Goal: Task Accomplishment & Management: Complete application form

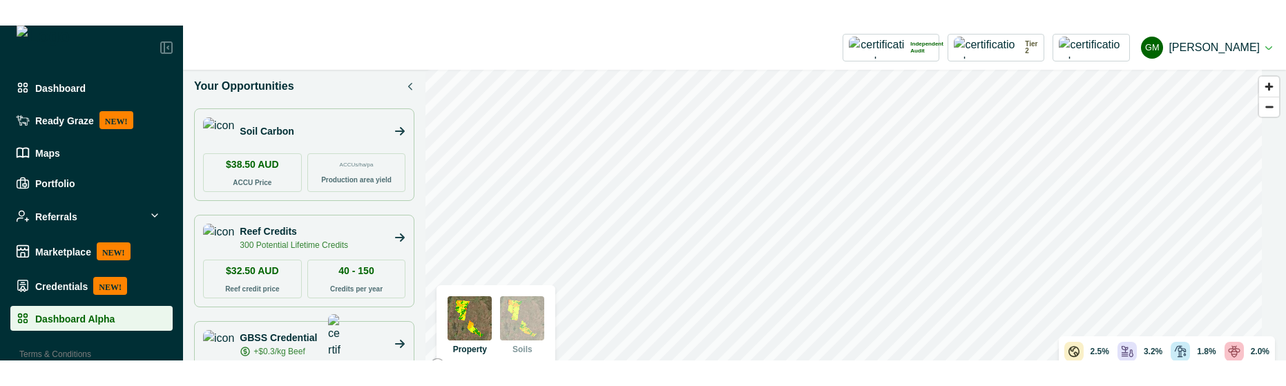
scroll to position [278, 0]
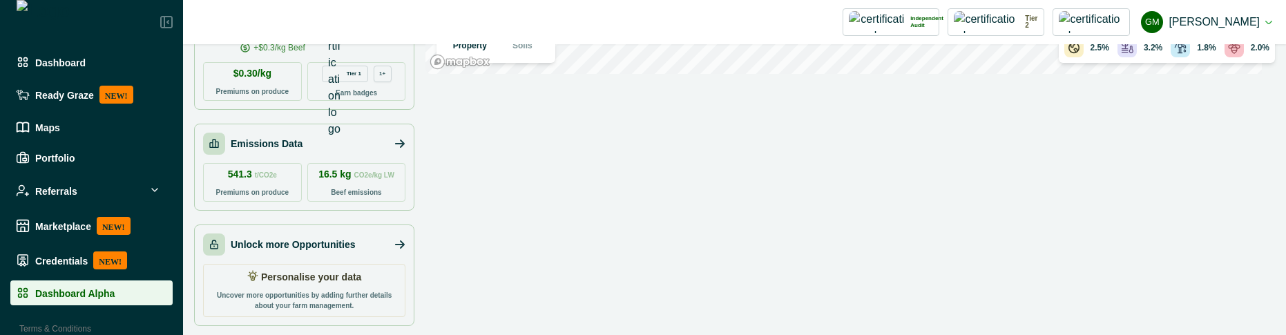
click at [318, 281] on p "Personalise your data" at bounding box center [311, 277] width 101 height 14
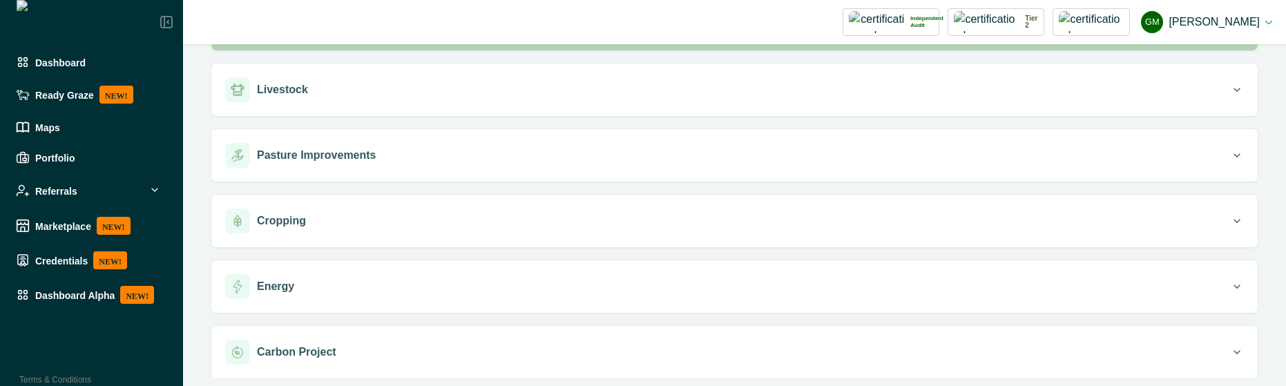
scroll to position [186, 0]
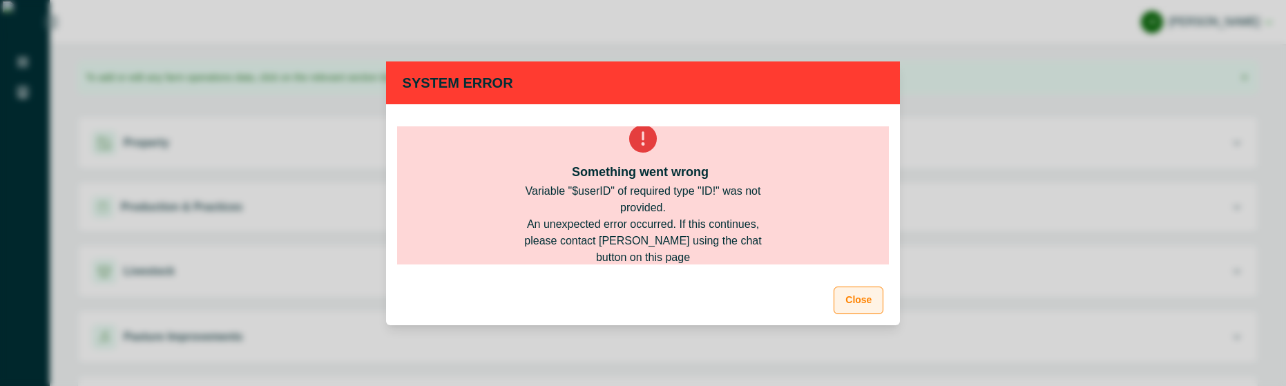
click at [871, 302] on button "Close" at bounding box center [858, 301] width 50 height 28
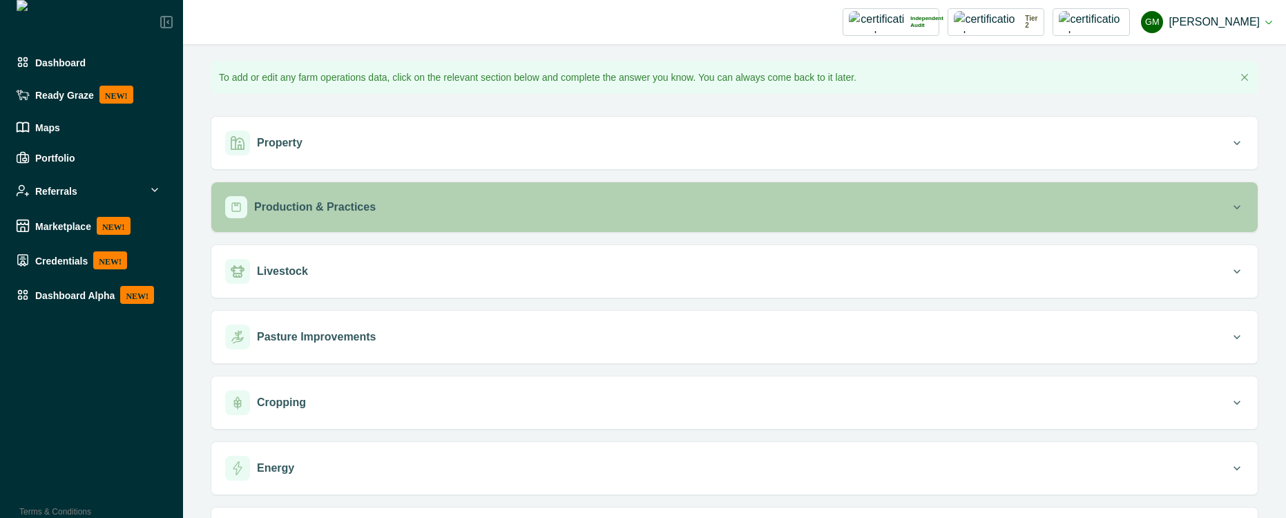
click at [319, 215] on p "Production & Practices" at bounding box center [315, 207] width 122 height 17
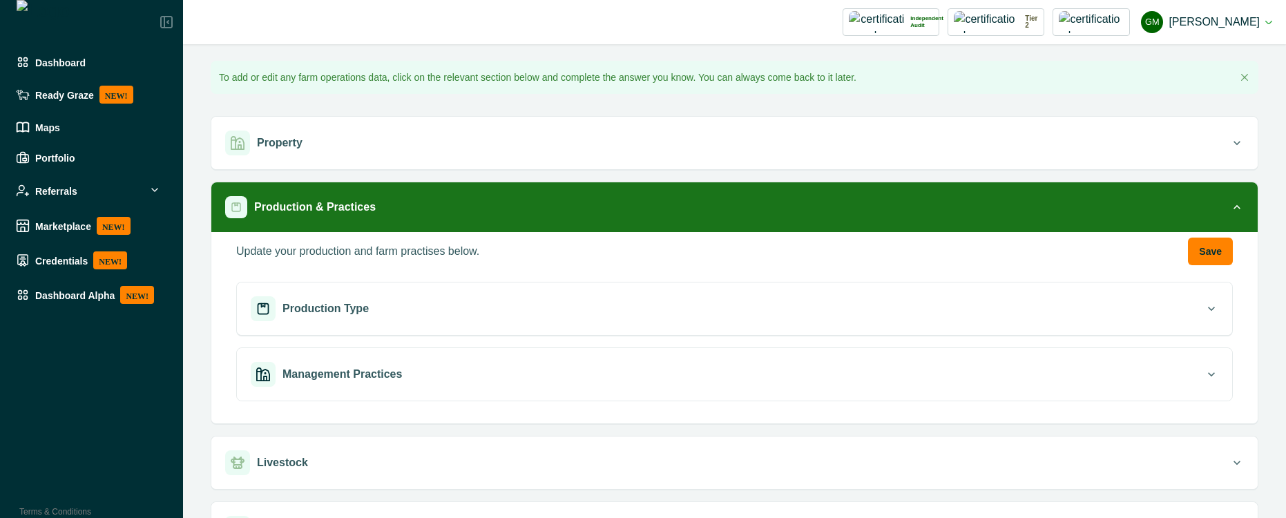
click at [485, 338] on div "Production Type Tell us about the production systems you have in operation on y…" at bounding box center [734, 347] width 996 height 130
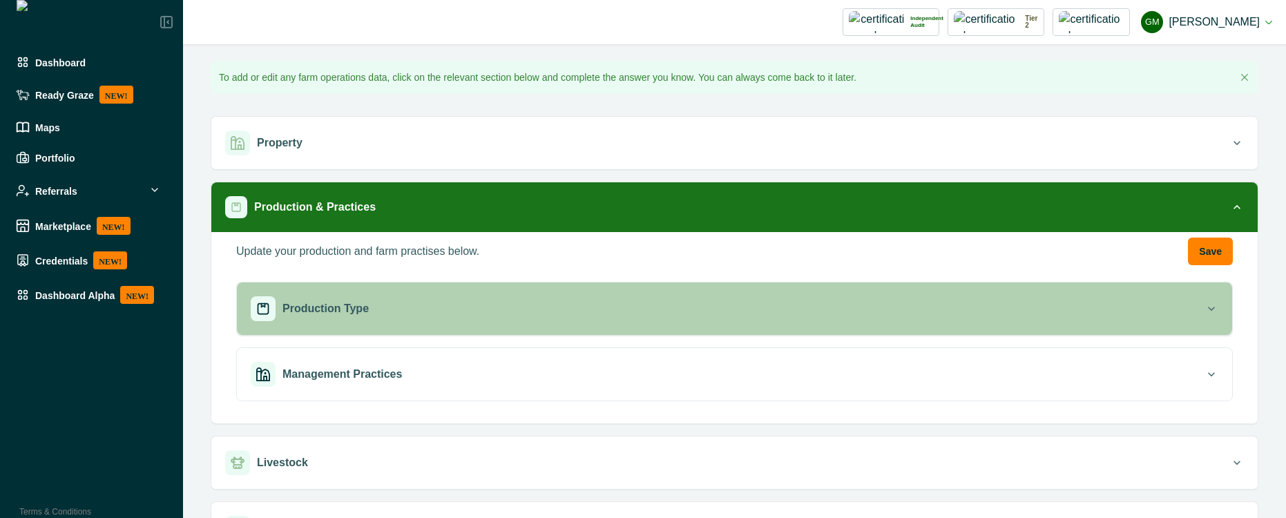
click at [497, 291] on button "Production Type" at bounding box center [734, 308] width 995 height 52
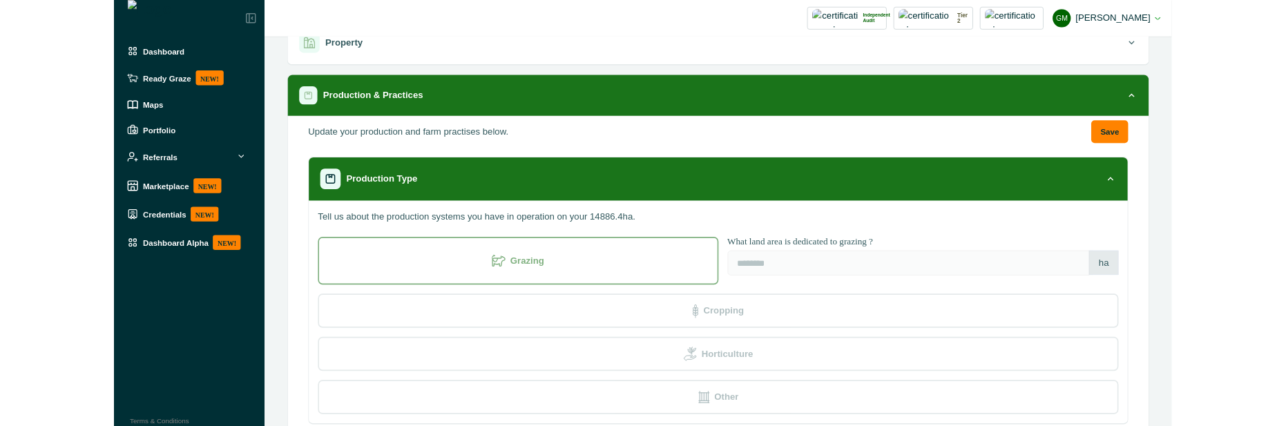
scroll to position [124, 0]
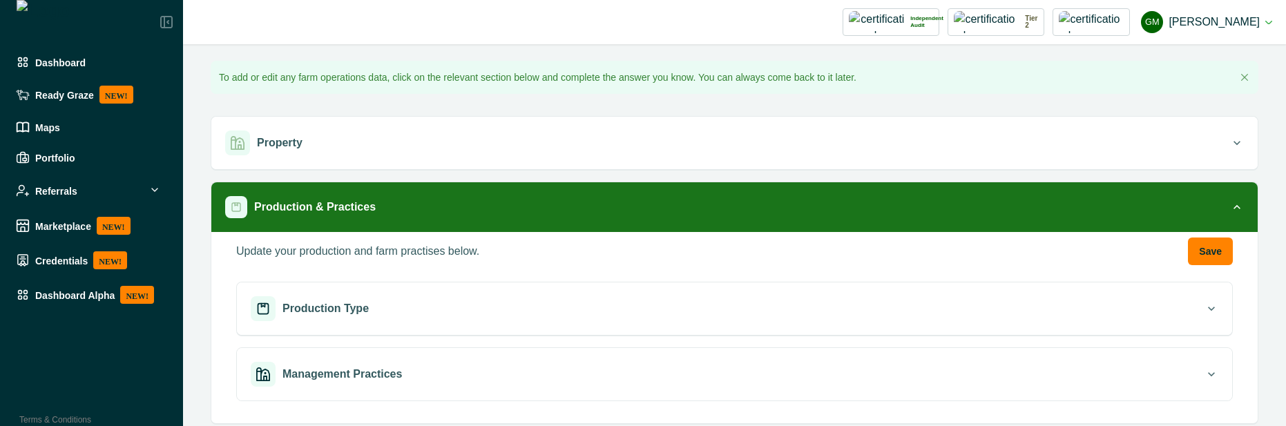
click at [470, 301] on div "Production Type" at bounding box center [728, 308] width 954 height 25
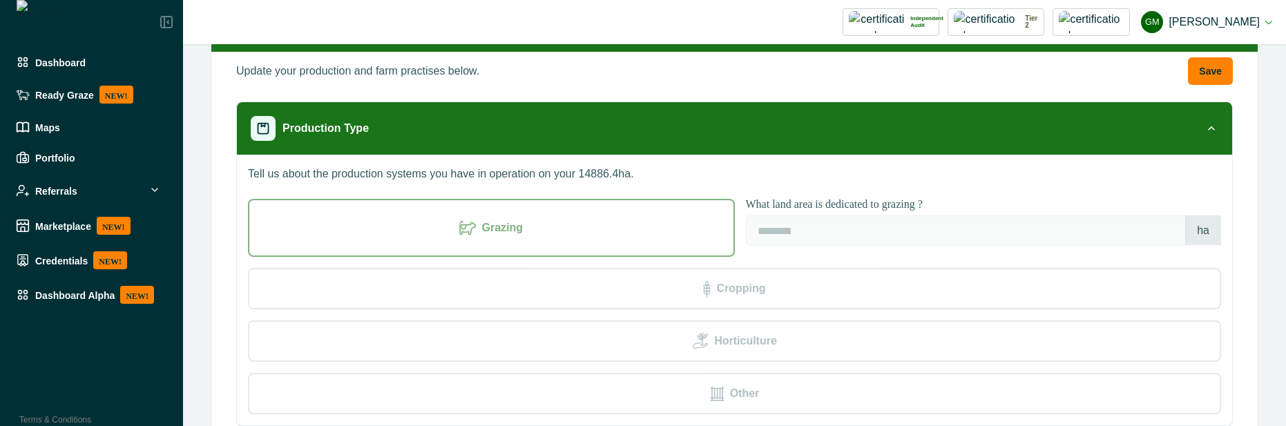
scroll to position [249, 0]
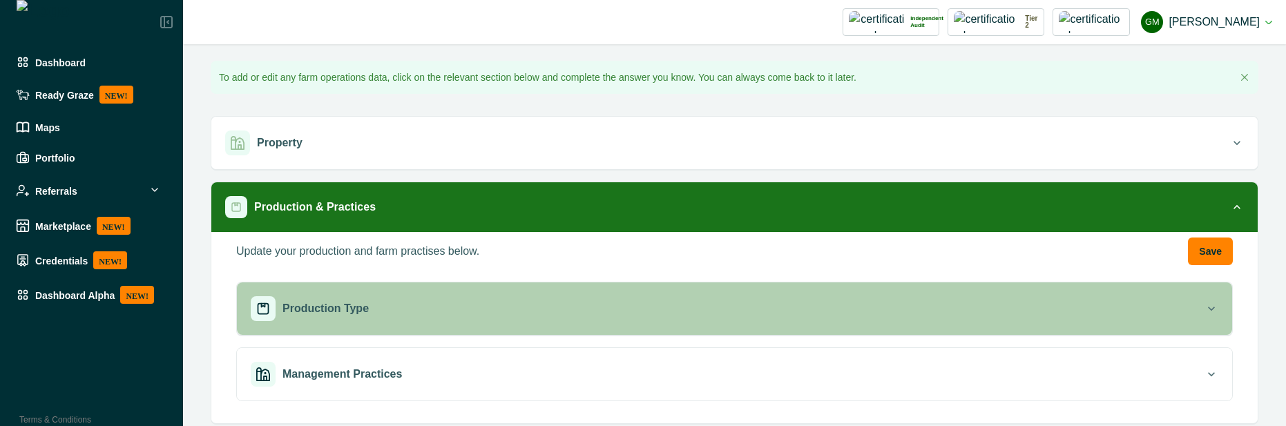
click at [430, 315] on div "Production Type" at bounding box center [728, 308] width 954 height 25
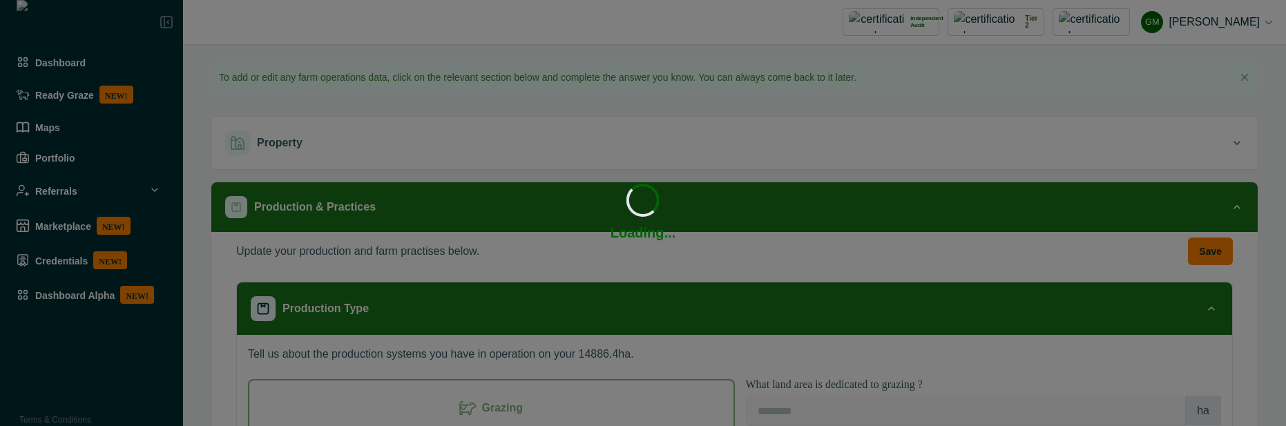
click at [385, 246] on div "Loading... Loading..." at bounding box center [643, 213] width 1286 height 426
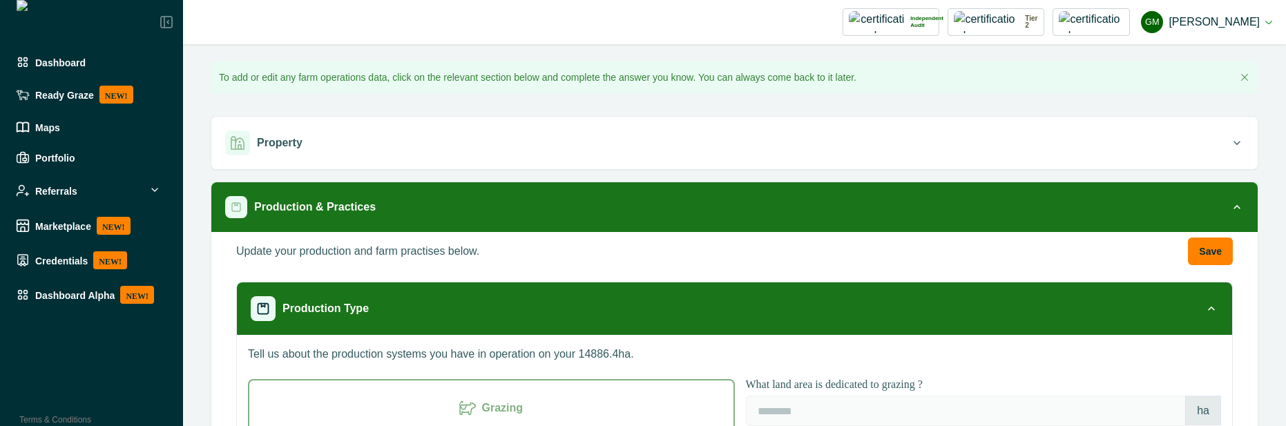
click at [332, 250] on p "Update your production and farm practises below." at bounding box center [357, 251] width 243 height 17
copy div "Update your production and farm practises below. Save"
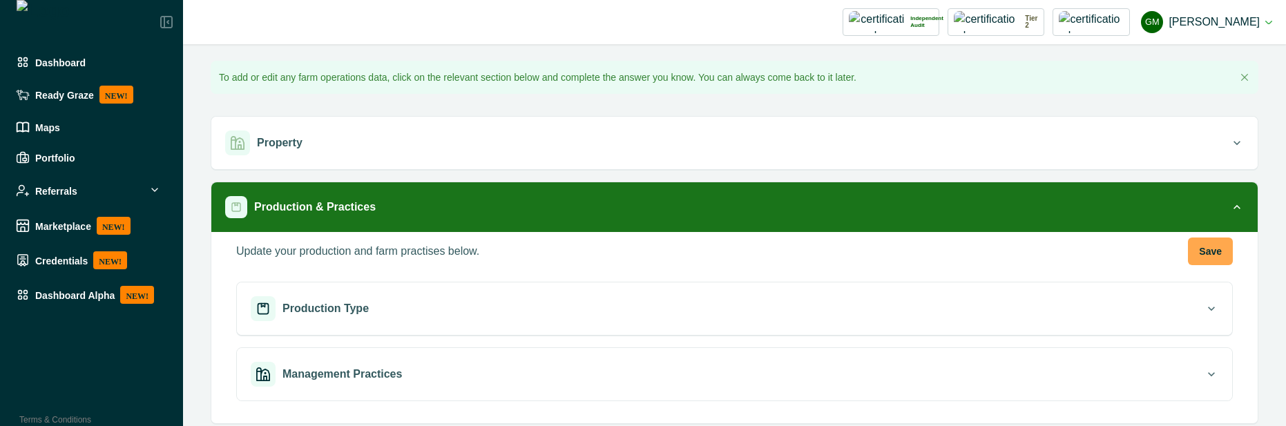
click at [1191, 242] on button "Save" at bounding box center [1210, 252] width 45 height 28
click at [1203, 246] on button "Save" at bounding box center [1210, 252] width 45 height 28
click at [1201, 249] on button "Save" at bounding box center [1210, 252] width 45 height 28
click at [1188, 242] on button "Save" at bounding box center [1210, 252] width 45 height 28
click at [1199, 253] on button "Save" at bounding box center [1210, 252] width 45 height 28
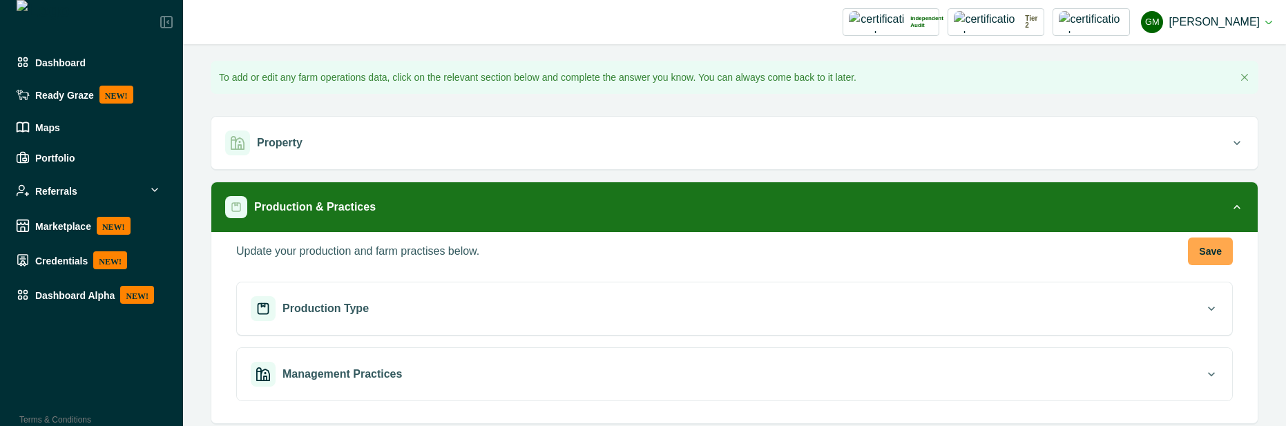
click at [1216, 240] on button "Save" at bounding box center [1210, 252] width 45 height 28
click at [1194, 252] on button "Save" at bounding box center [1210, 252] width 45 height 28
click at [1200, 244] on button "Save" at bounding box center [1210, 252] width 45 height 28
click at [1200, 251] on button "Save" at bounding box center [1210, 252] width 45 height 28
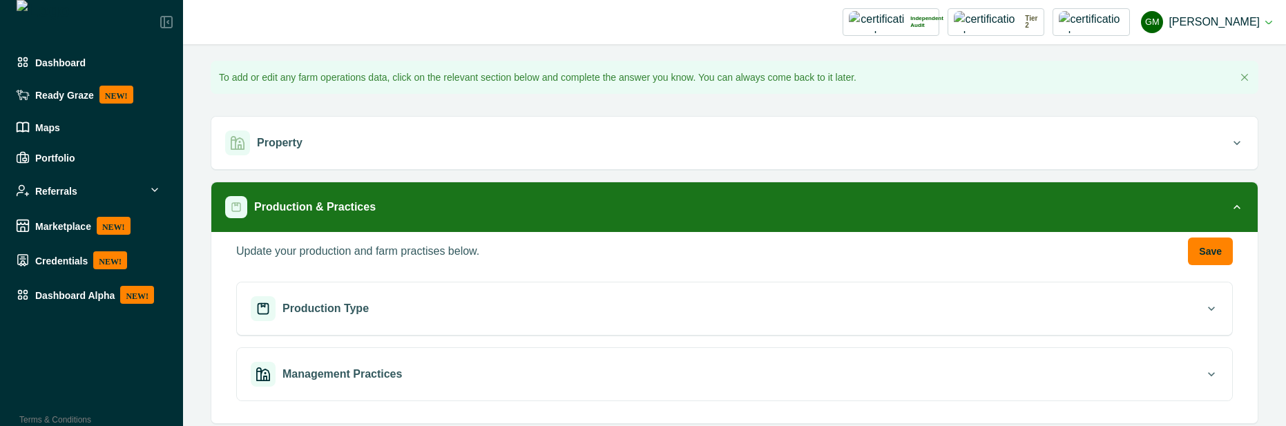
click at [1223, 252] on div "Update your production and farm practises below. Save Production Type Tell us a…" at bounding box center [734, 325] width 1024 height 175
click at [1214, 252] on button "Save" at bounding box center [1210, 252] width 45 height 28
